Goal: Information Seeking & Learning: Learn about a topic

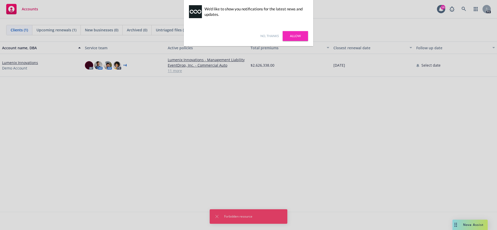
click at [267, 35] on link "No, thanks" at bounding box center [270, 36] width 18 height 5
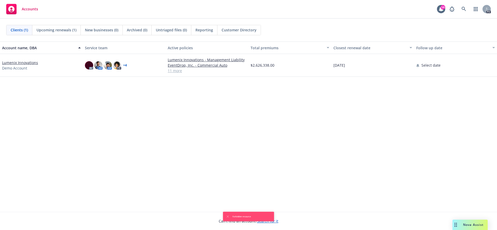
click at [216, 217] on div "Accounts 14 PD Clients (1) Upcoming renewals (1) New businesses (0) Archived (0…" at bounding box center [248, 115] width 497 height 230
click at [22, 62] on link "Lumenix Innovations" at bounding box center [20, 62] width 36 height 5
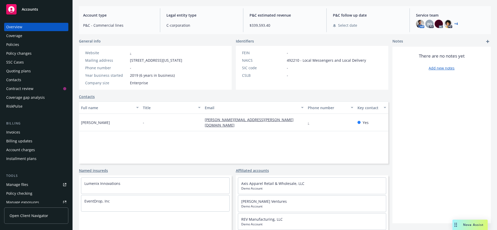
scroll to position [49, 0]
